Goal: Find contact information: Find contact information

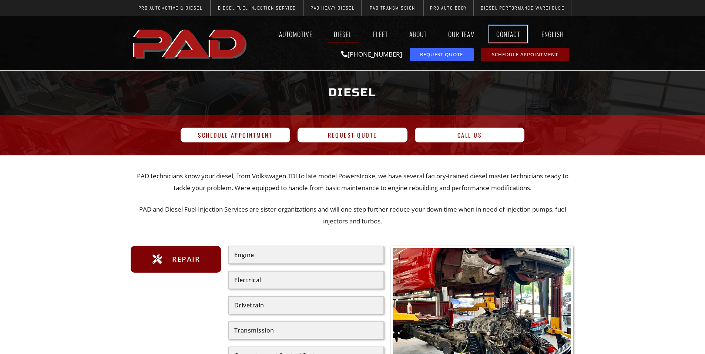
click at [513, 34] on link "Contact" at bounding box center [508, 34] width 38 height 17
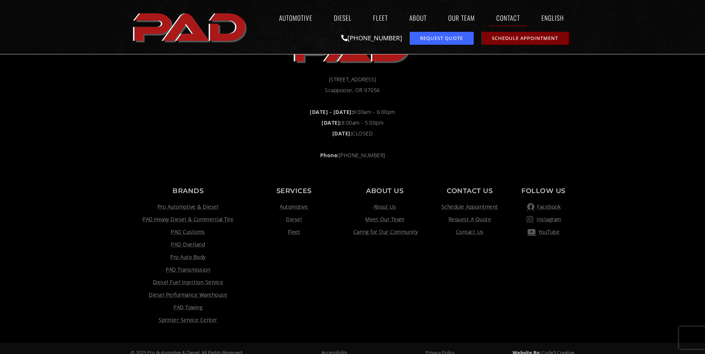
scroll to position [676, 0]
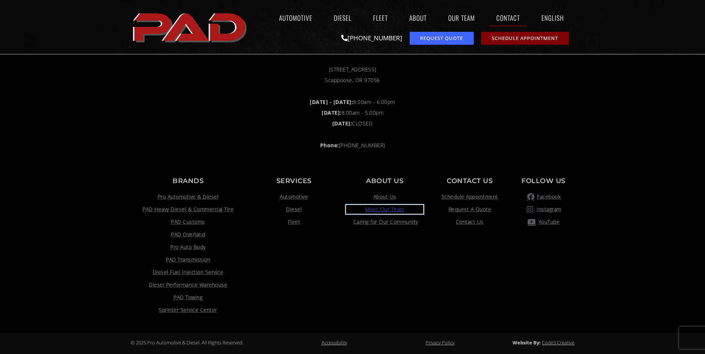
click at [391, 209] on span "Meet Our Team" at bounding box center [384, 209] width 39 height 9
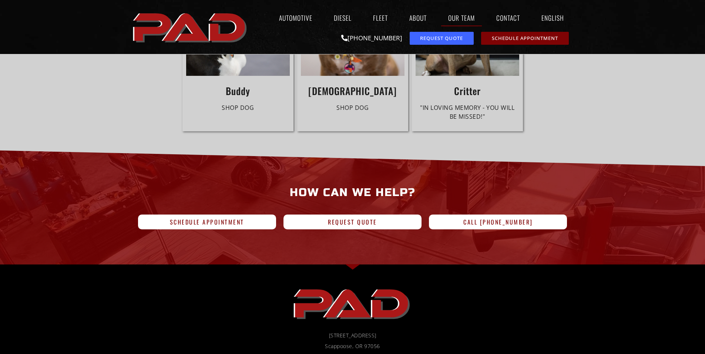
scroll to position [2368, 0]
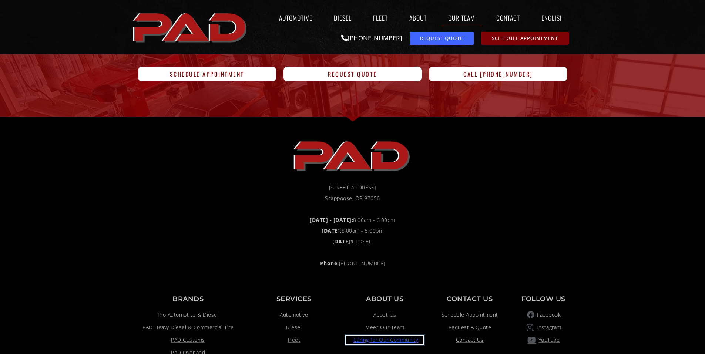
click at [393, 336] on span "Caring for Our Community" at bounding box center [384, 340] width 67 height 9
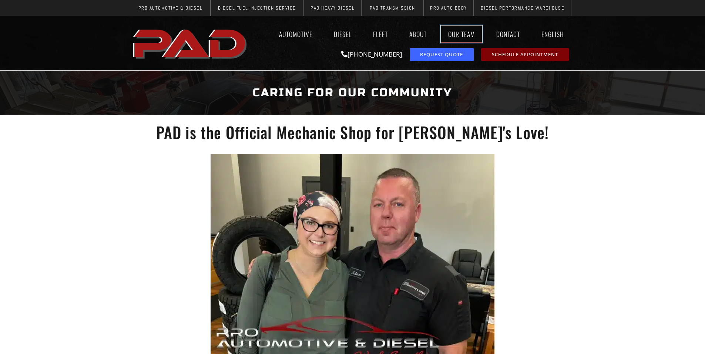
click at [462, 33] on link "Our Team" at bounding box center [461, 34] width 41 height 17
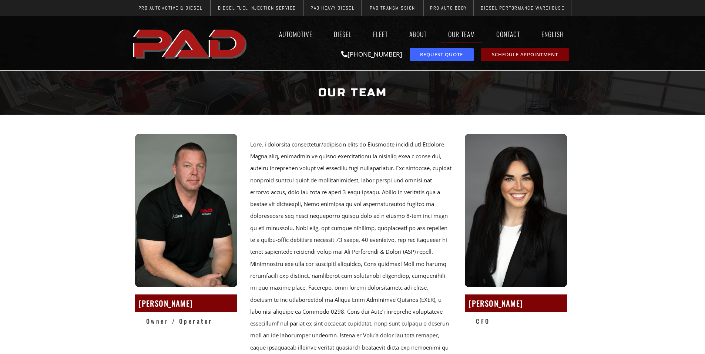
click at [475, 306] on h2 "Lily Ofstad" at bounding box center [515, 303] width 95 height 14
click at [487, 316] on div "Lily Ofstad CFO" at bounding box center [515, 251] width 111 height 245
click at [486, 317] on h2 "CFO" at bounding box center [521, 321] width 91 height 11
click at [485, 254] on img at bounding box center [516, 210] width 102 height 153
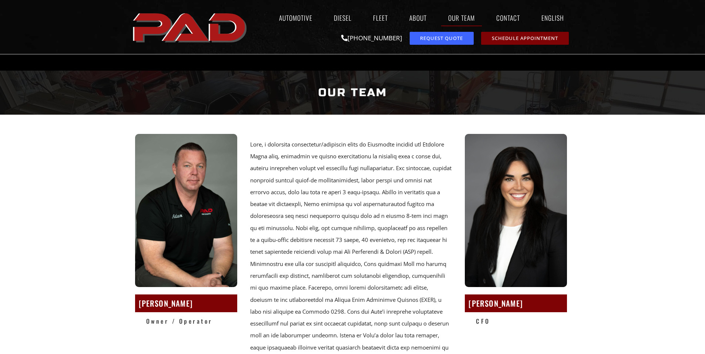
scroll to position [111, 0]
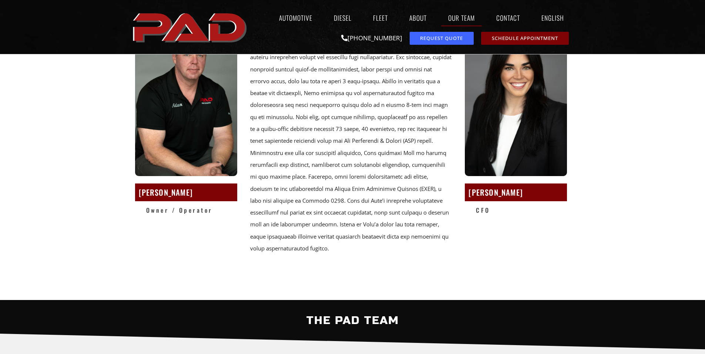
click at [164, 191] on h2 "[PERSON_NAME]" at bounding box center [186, 192] width 95 height 14
click at [169, 209] on h2 "Owner / Operator" at bounding box center [191, 210] width 91 height 11
drag, startPoint x: 170, startPoint y: 209, endPoint x: 213, endPoint y: 212, distance: 43.0
click at [171, 210] on h2 "Owner / Operator" at bounding box center [191, 210] width 91 height 11
click at [361, 213] on div at bounding box center [351, 140] width 202 height 227
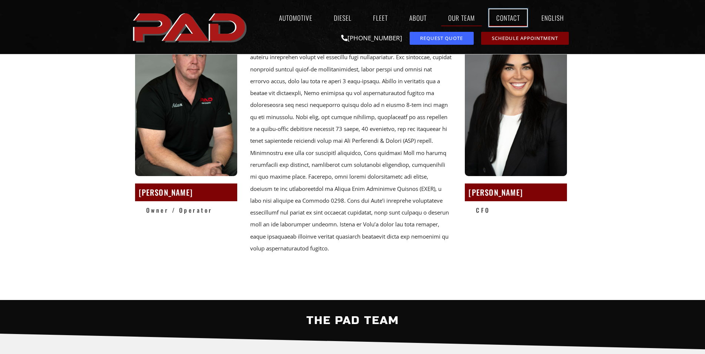
click at [511, 12] on link "Contact" at bounding box center [508, 17] width 38 height 17
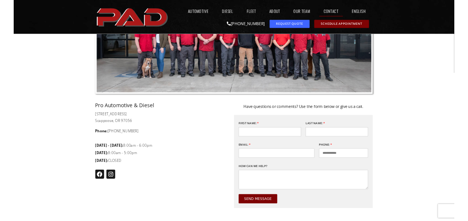
scroll to position [333, 0]
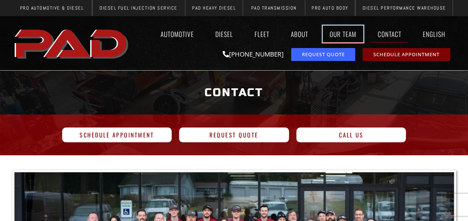
click at [343, 36] on link "Our Team" at bounding box center [343, 34] width 41 height 17
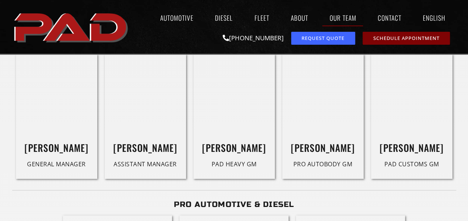
scroll to position [431, 0]
